Goal: Task Accomplishment & Management: Manage account settings

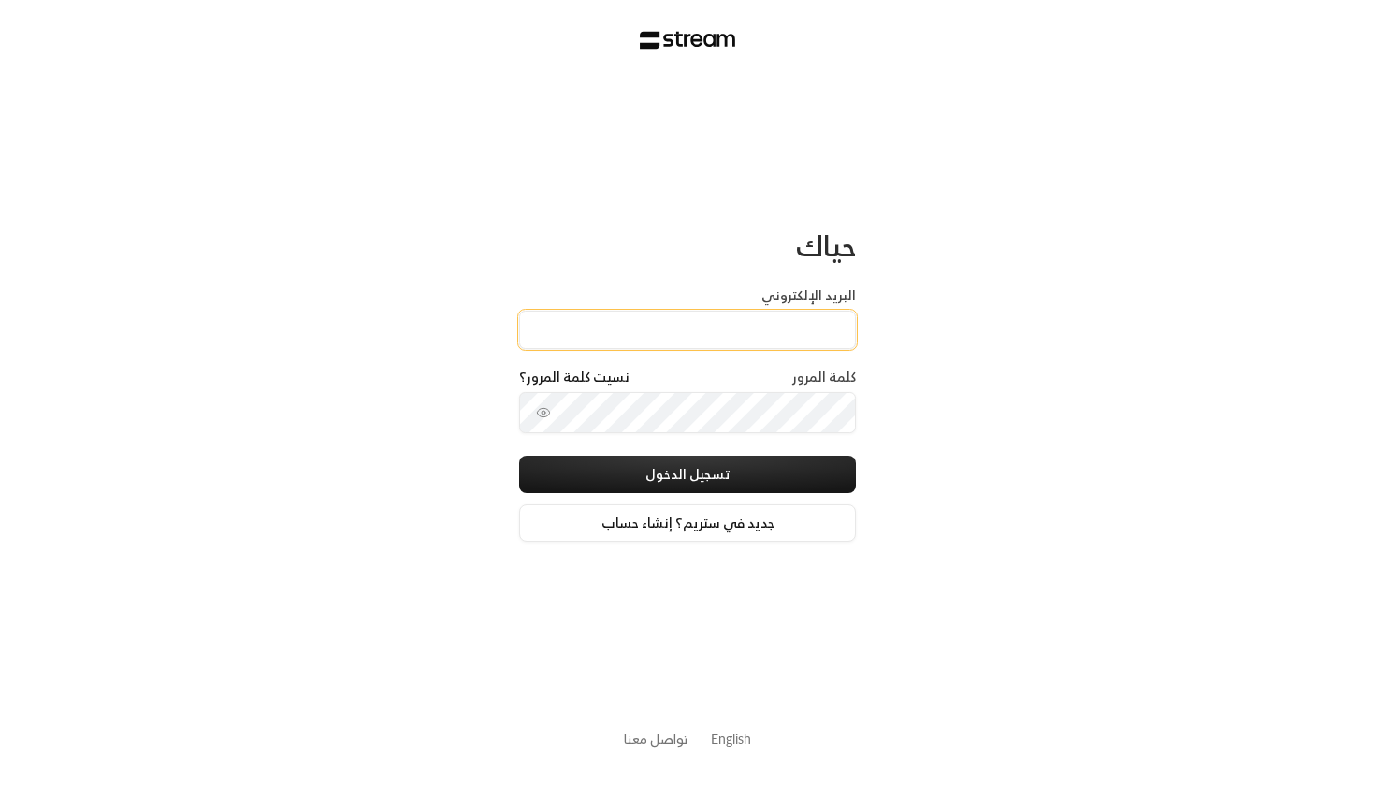
type input "[EMAIL_ADDRESS][DOMAIN_NAME]"
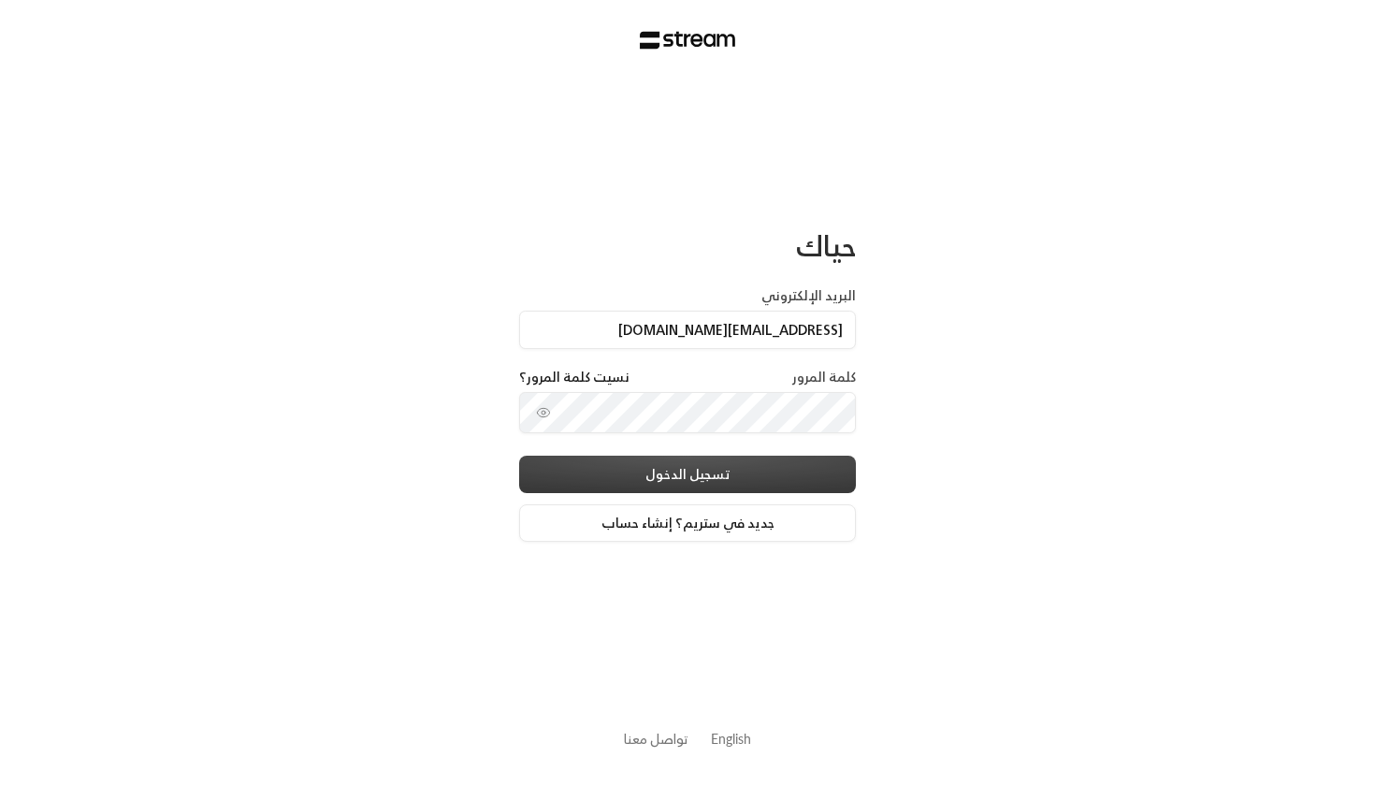
click at [641, 462] on button "تسجيل الدخول" at bounding box center [687, 474] width 337 height 37
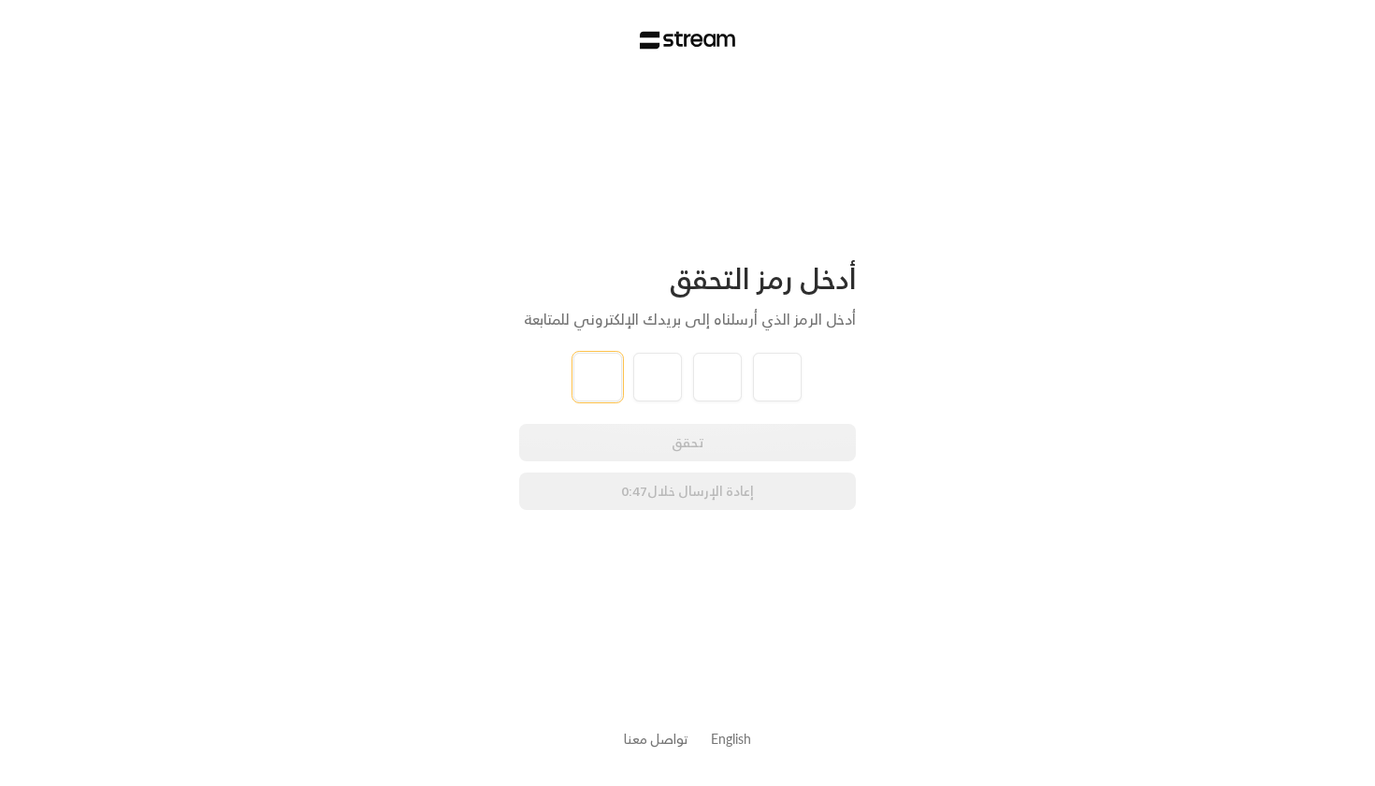
type input "0"
type input "6"
type input "4"
type input "5"
click at [435, 405] on div "أدخل رمز التحقق أدخل الرمز الذي أرسلناه إلى بريدك الإلكتروني للمتابعة 0 6 4 5 ت…" at bounding box center [687, 393] width 1375 height 786
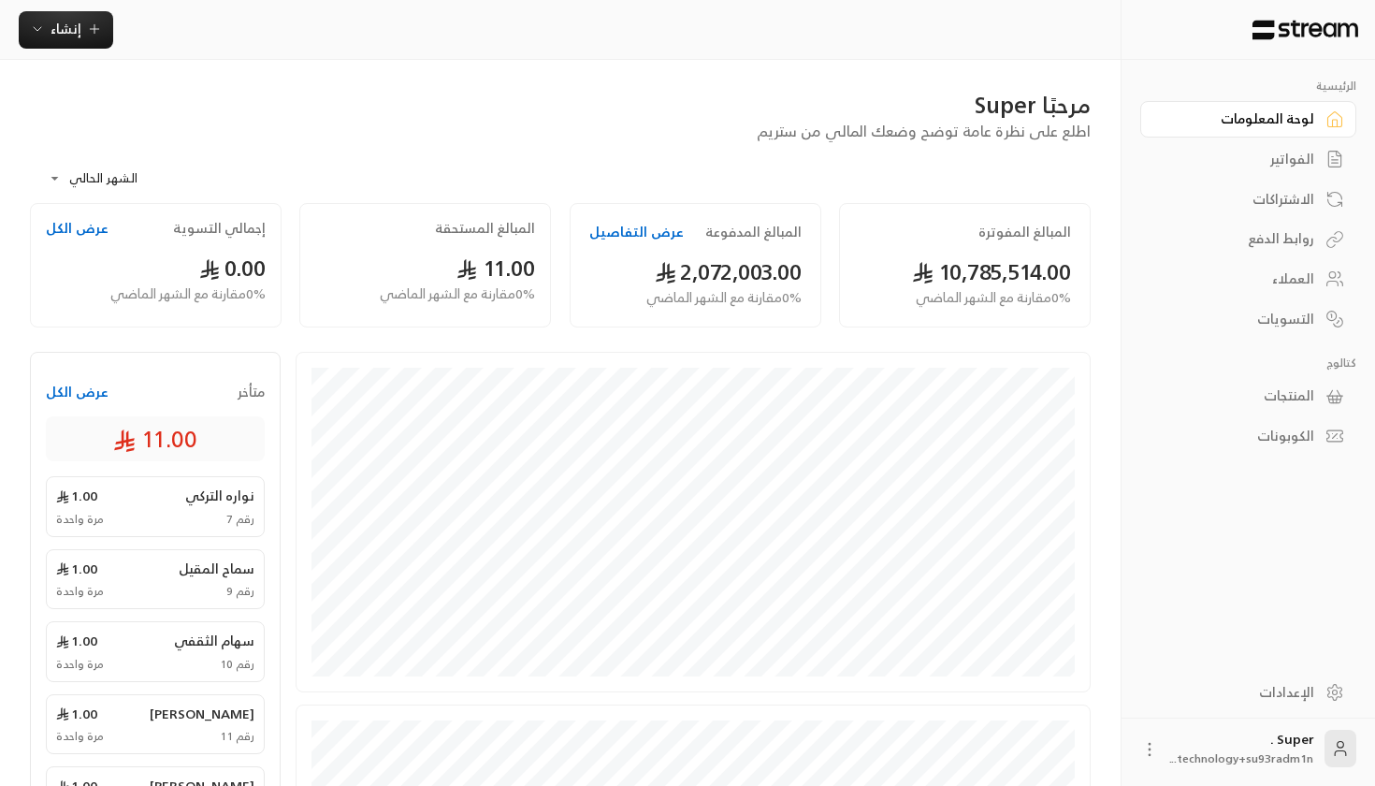
click at [603, 229] on button "عرض التفاصيل" at bounding box center [636, 232] width 94 height 19
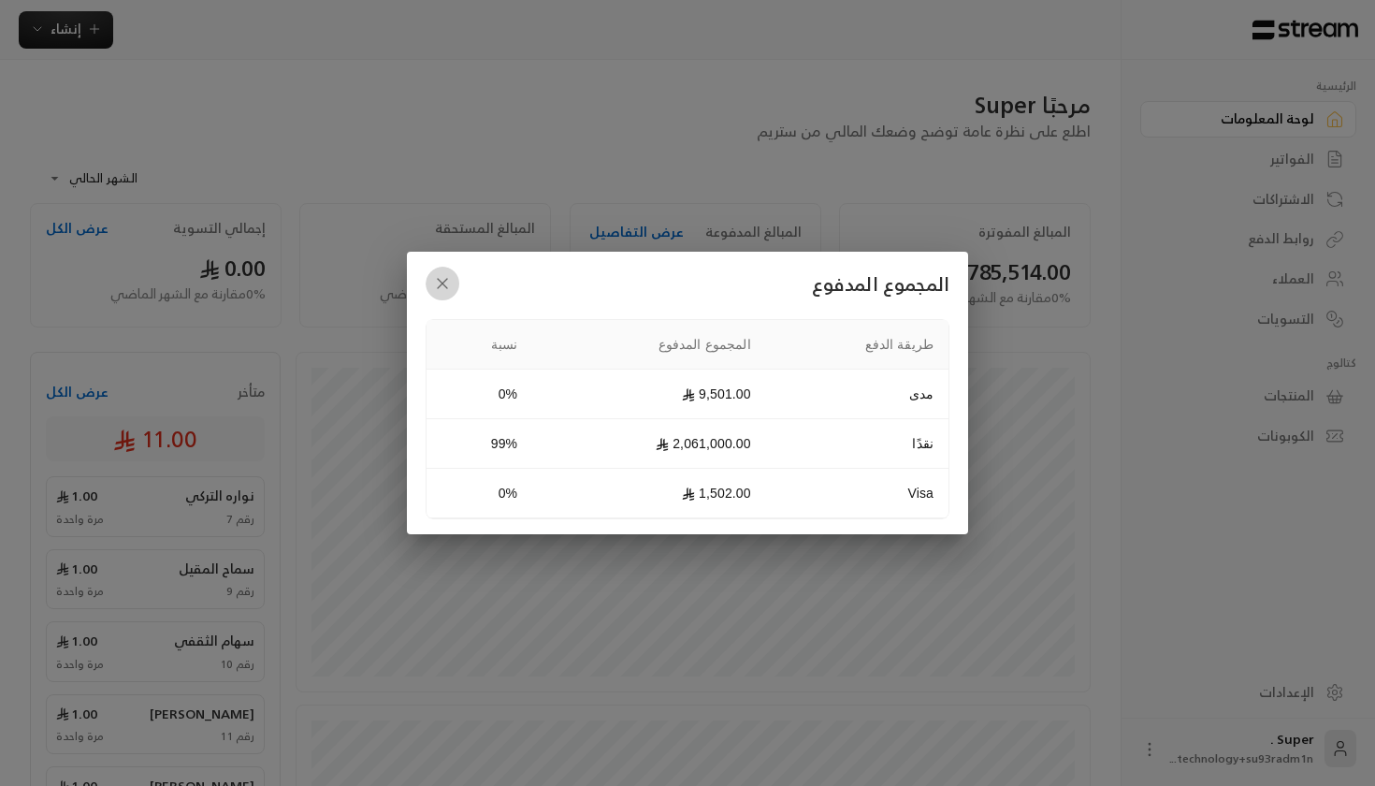
click at [443, 283] on icon "button" at bounding box center [442, 283] width 9 height 9
